Goal: Task Accomplishment & Management: Manage account settings

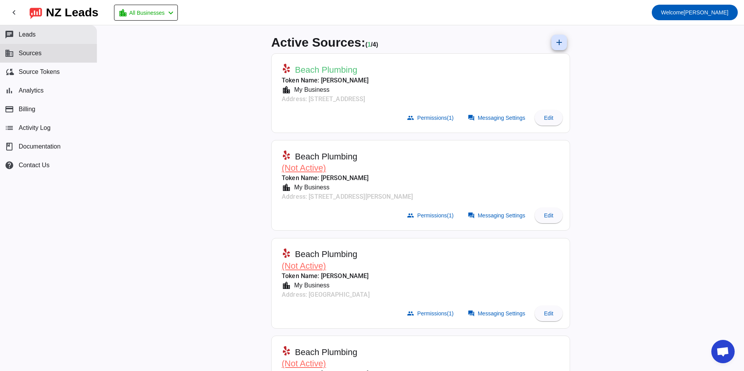
click at [47, 36] on button "chat Leads" at bounding box center [48, 34] width 97 height 19
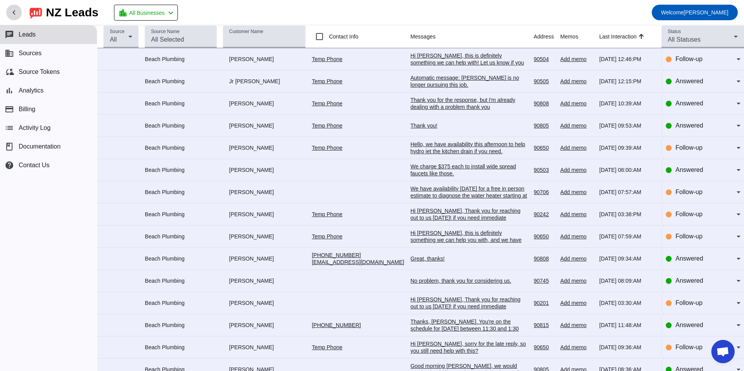
click at [9, 13] on span at bounding box center [14, 12] width 19 height 19
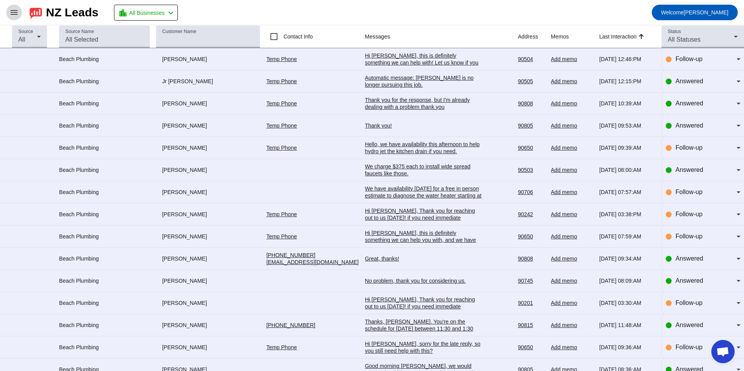
click at [10, 13] on mat-icon "menu" at bounding box center [13, 12] width 9 height 9
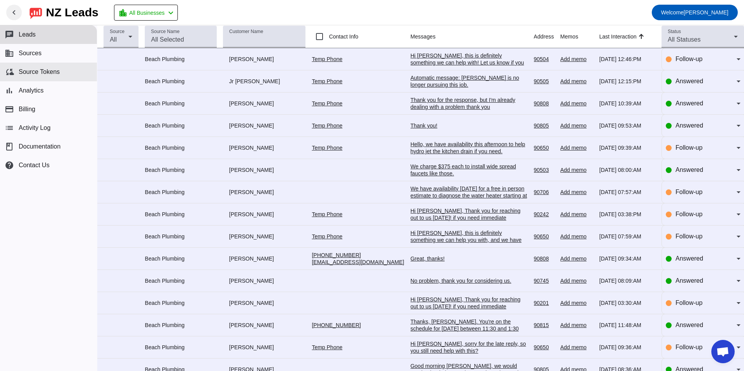
click at [35, 77] on button "cloud_sync Source Tokens" at bounding box center [48, 72] width 97 height 19
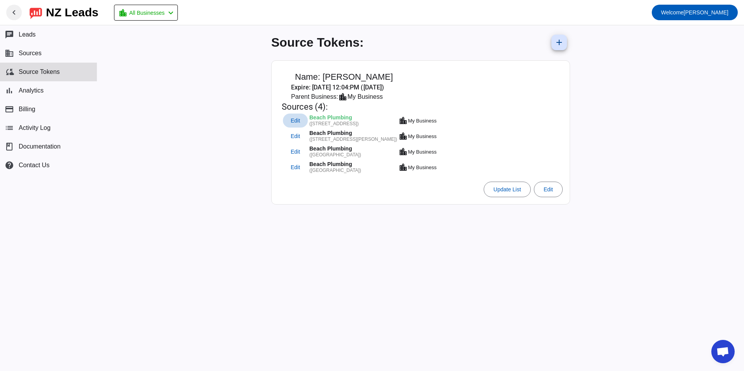
click at [296, 117] on span at bounding box center [295, 121] width 25 height 14
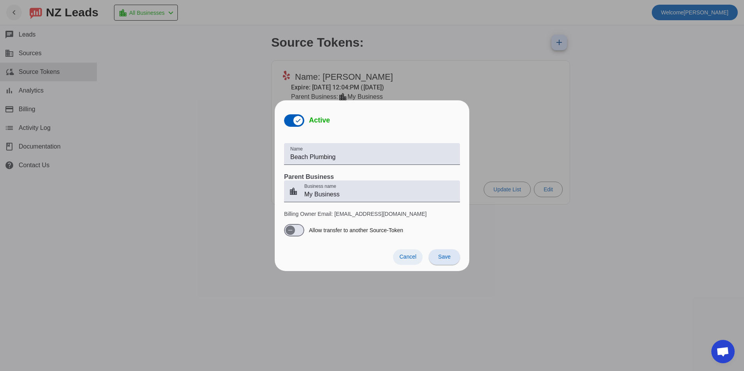
click at [414, 255] on span "Cancel" at bounding box center [407, 257] width 17 height 6
